Goal: Information Seeking & Learning: Check status

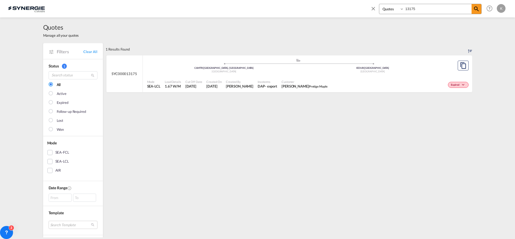
select select "Quotes"
click at [393, 8] on div "Bookings Quotes Enquiries 13175" at bounding box center [430, 9] width 103 height 10
type input "14002"
click at [278, 81] on div "Incoterms FOB - import" at bounding box center [268, 84] width 24 height 14
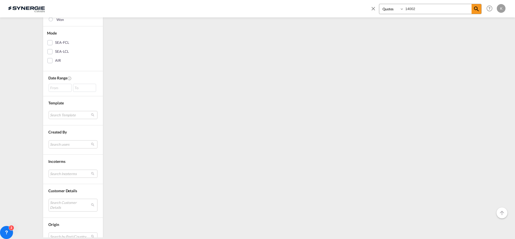
scroll to position [151, 0]
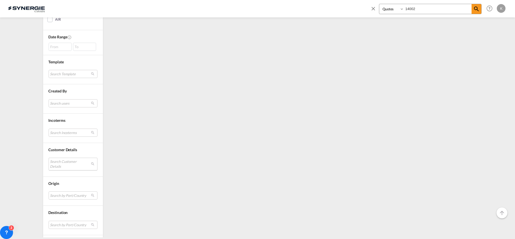
click at [71, 165] on md-select "Search Customer Details user name user [PERSON_NAME] [PERSON_NAME][EMAIL_ADDRES…" at bounding box center [73, 164] width 49 height 12
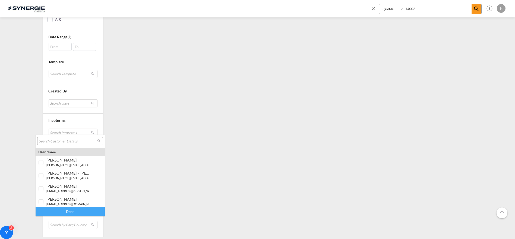
click at [68, 142] on input "search" at bounding box center [68, 141] width 58 height 5
type input "nexxu"
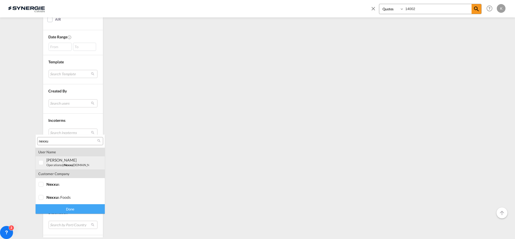
click at [43, 161] on div at bounding box center [41, 162] width 5 height 5
click at [74, 208] on div "Done" at bounding box center [70, 209] width 69 height 10
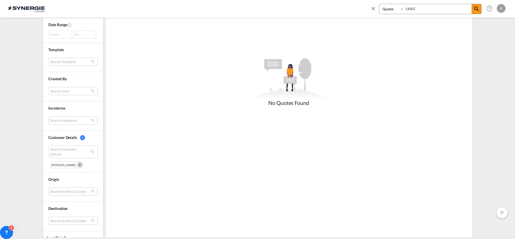
scroll to position [197, 0]
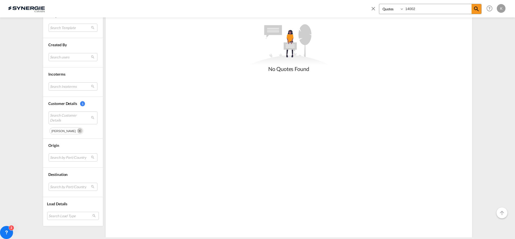
click at [77, 128] on md-icon "Remove" at bounding box center [79, 130] width 5 height 5
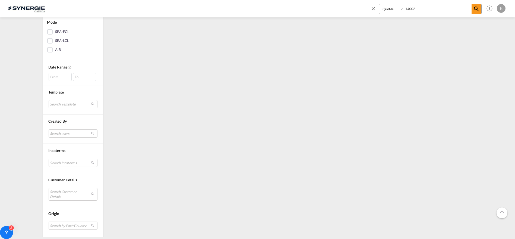
scroll to position [175, 0]
click at [55, 135] on md-select "Search Customer Details" at bounding box center [73, 139] width 49 height 12
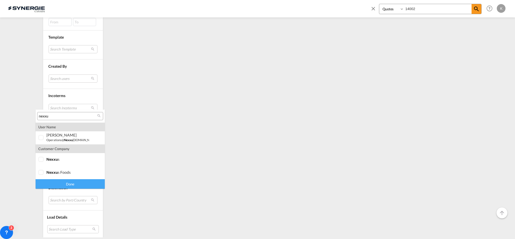
click at [73, 117] on input "nexxu" at bounding box center [68, 116] width 58 height 5
click at [44, 157] on div at bounding box center [41, 159] width 5 height 5
click at [42, 171] on div at bounding box center [41, 172] width 5 height 5
click at [71, 181] on div "Done" at bounding box center [70, 184] width 69 height 10
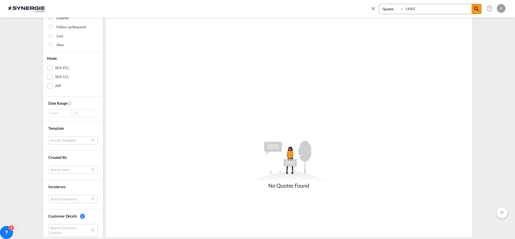
scroll to position [24, 0]
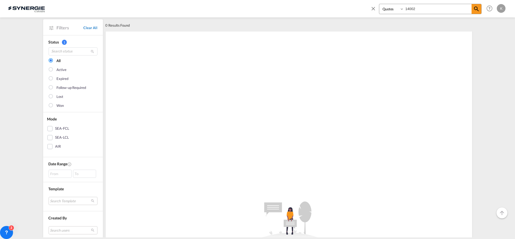
click at [88, 27] on link "Clear All" at bounding box center [90, 27] width 14 height 5
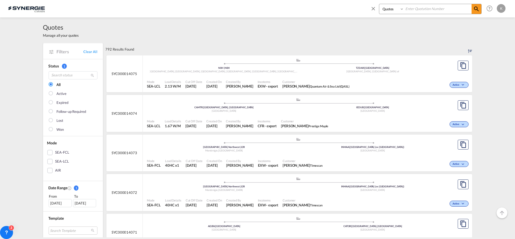
scroll to position [121, 0]
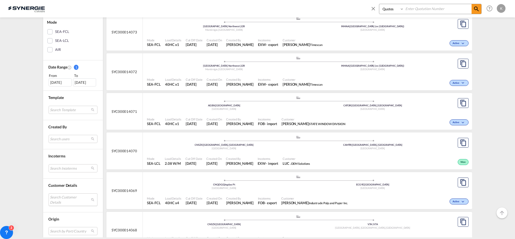
click at [72, 199] on md-select "Search Customer Details" at bounding box center [73, 199] width 49 height 12
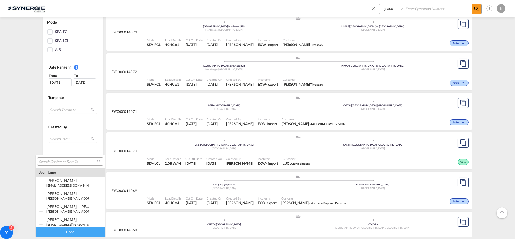
click at [65, 162] on input "search" at bounding box center [68, 161] width 58 height 5
type input "nexxus"
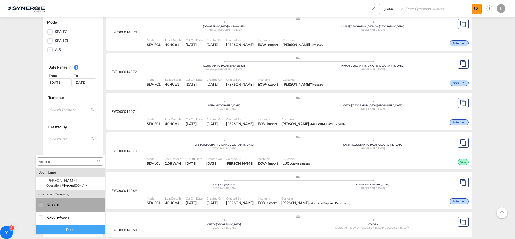
click at [56, 203] on span "nexxus" at bounding box center [52, 204] width 13 height 5
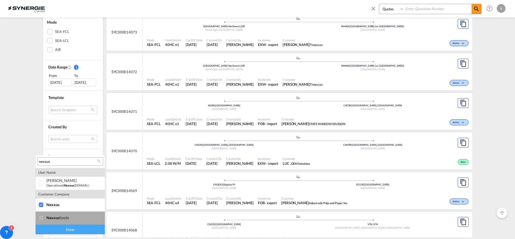
click at [54, 214] on md-option "company nexxus foods" at bounding box center [70, 217] width 69 height 13
click at [60, 225] on div "Done" at bounding box center [70, 229] width 69 height 10
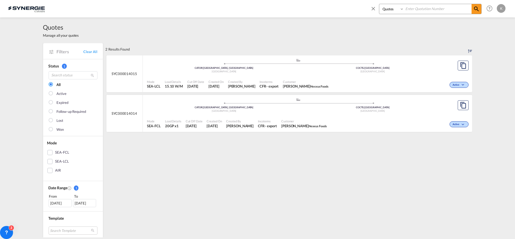
scroll to position [30, 0]
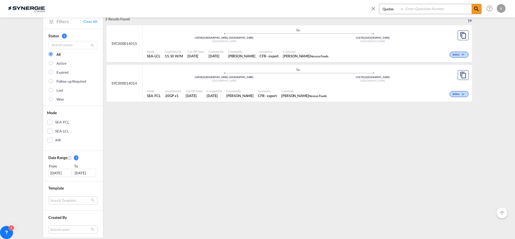
click at [59, 172] on div "[DATE]" at bounding box center [60, 173] width 23 height 8
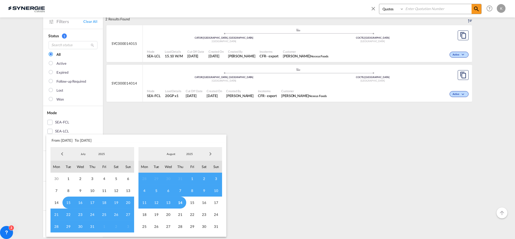
click at [142, 178] on span "28" at bounding box center [144, 178] width 12 height 12
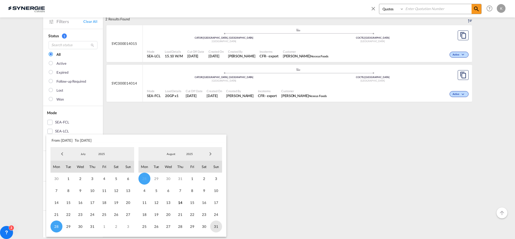
click at [218, 226] on span "31" at bounding box center [216, 226] width 12 height 12
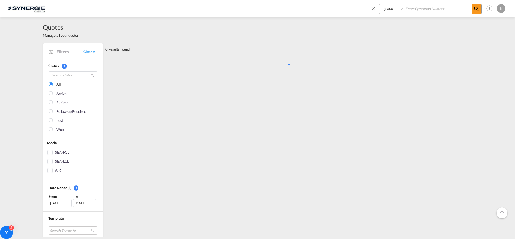
scroll to position [0, 0]
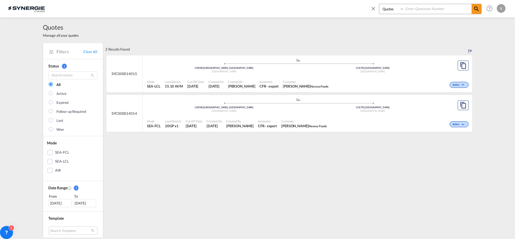
click at [375, 8] on md-icon "icon-close" at bounding box center [373, 8] width 6 height 6
click at [143, 8] on span "Quotes" at bounding box center [142, 8] width 12 height 5
click at [90, 52] on link "Clear All" at bounding box center [90, 51] width 14 height 5
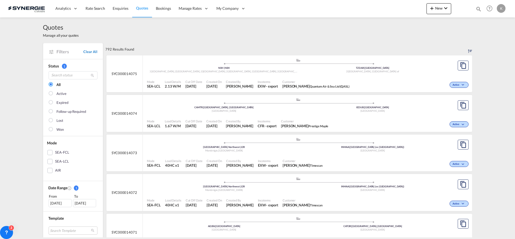
click at [88, 52] on link "Clear All" at bounding box center [90, 51] width 14 height 5
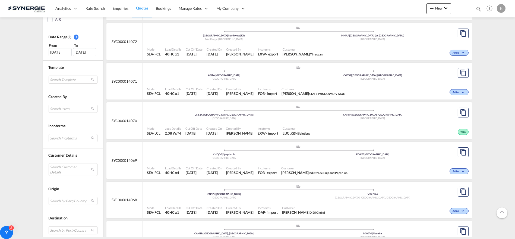
scroll to position [181, 0]
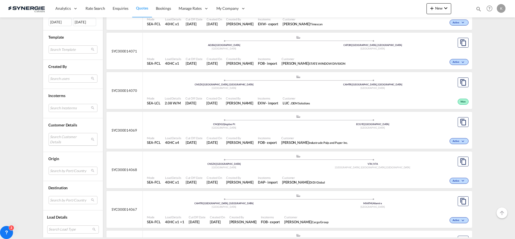
click at [65, 137] on md-select "Search Customer Details" at bounding box center [73, 139] width 49 height 12
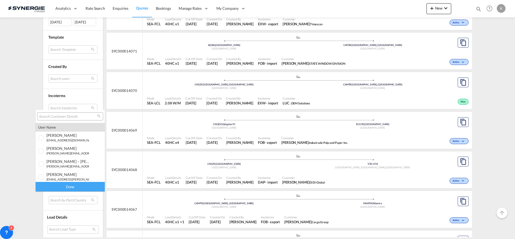
click at [76, 116] on input "search" at bounding box center [68, 116] width 58 height 5
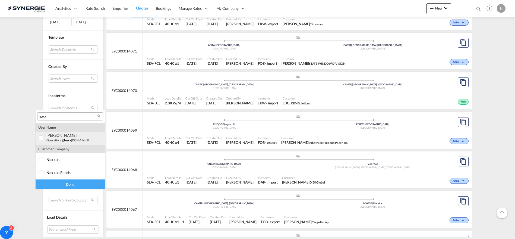
type input "nexx"
click at [43, 139] on div at bounding box center [41, 137] width 5 height 5
click at [70, 185] on div "Done" at bounding box center [70, 184] width 69 height 10
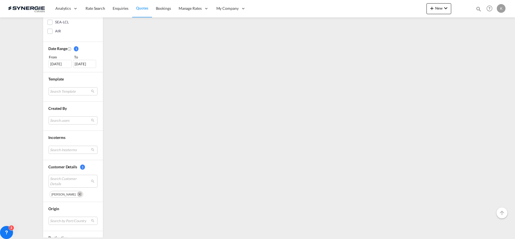
scroll to position [129, 0]
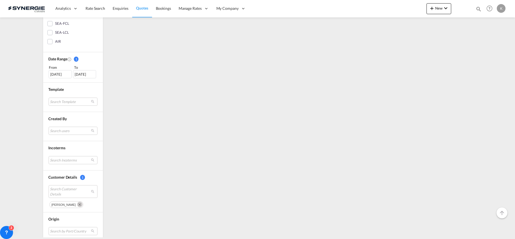
click at [56, 72] on div "[DATE]" at bounding box center [60, 74] width 23 height 8
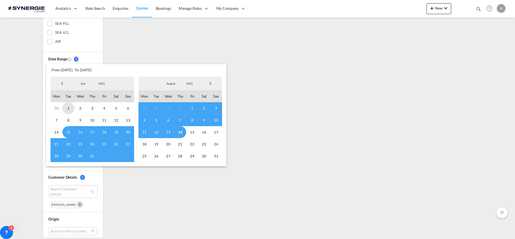
click at [70, 108] on span "1" at bounding box center [68, 108] width 12 height 12
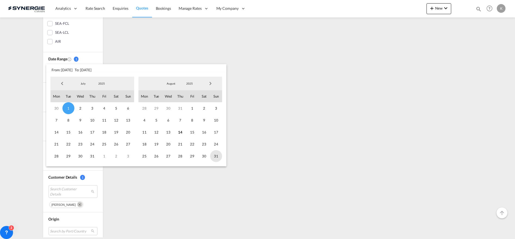
click at [219, 156] on span "31" at bounding box center [216, 156] width 12 height 12
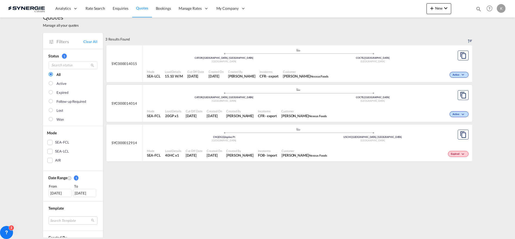
scroll to position [0, 0]
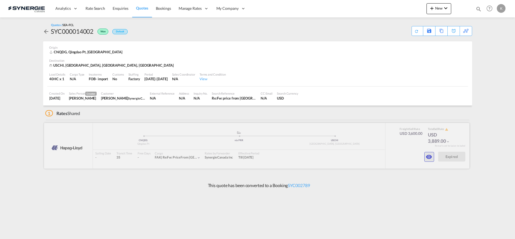
click at [427, 156] on md-icon "icon-eye" at bounding box center [429, 156] width 7 height 7
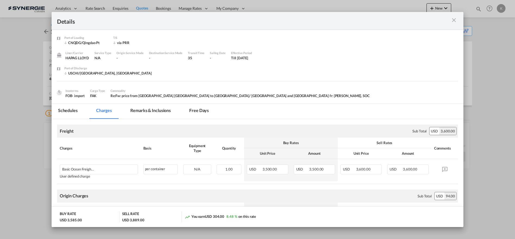
drag, startPoint x: 256, startPoint y: 58, endPoint x: 228, endPoint y: 54, distance: 28.2
click at [228, 54] on div "Liner/Carrier HAPAG LLOYD Service Type N/A Origin Service Mode - Destination Se…" at bounding box center [161, 58] width 192 height 15
